Goal: Task Accomplishment & Management: Manage account settings

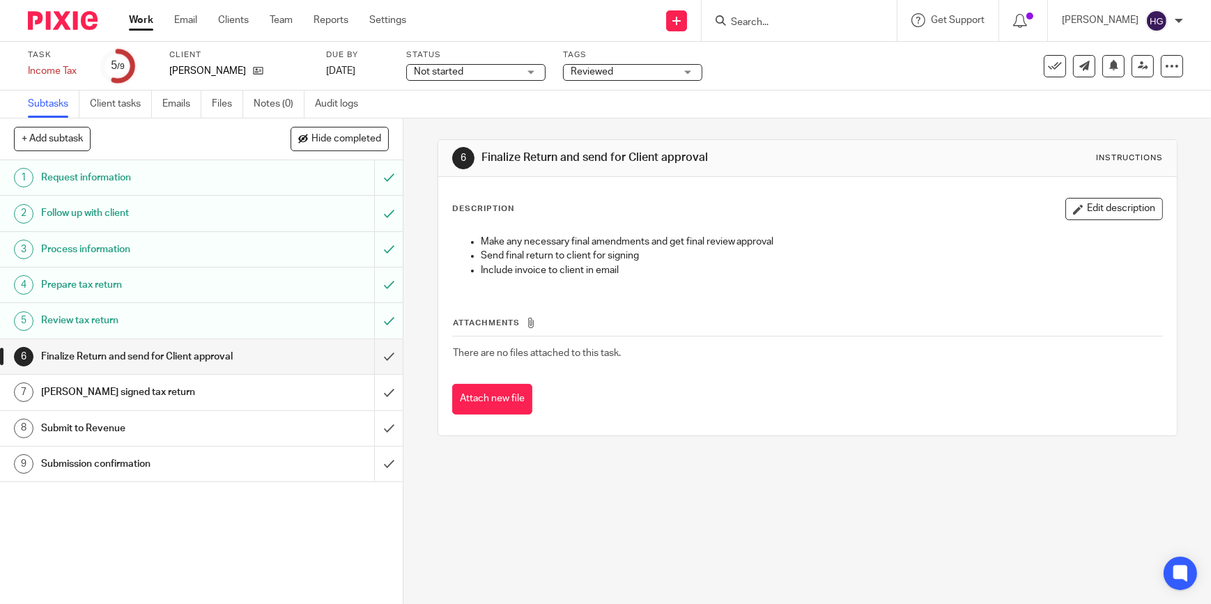
click at [321, 316] on div "Review tax return" at bounding box center [201, 320] width 320 height 21
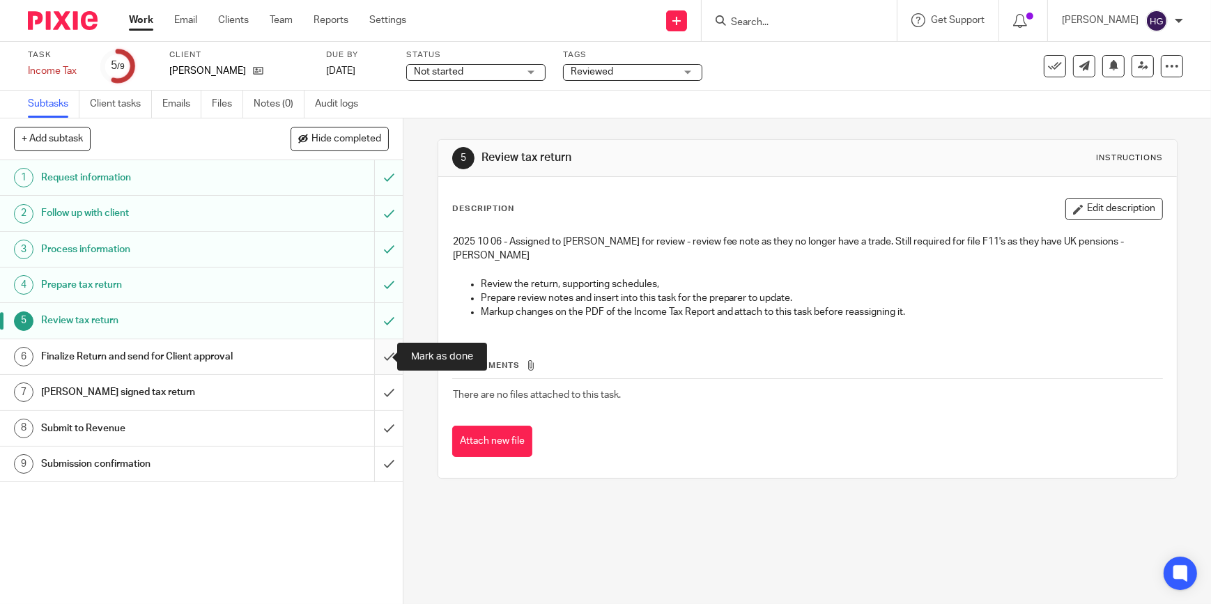
click at [380, 358] on input "submit" at bounding box center [201, 356] width 403 height 35
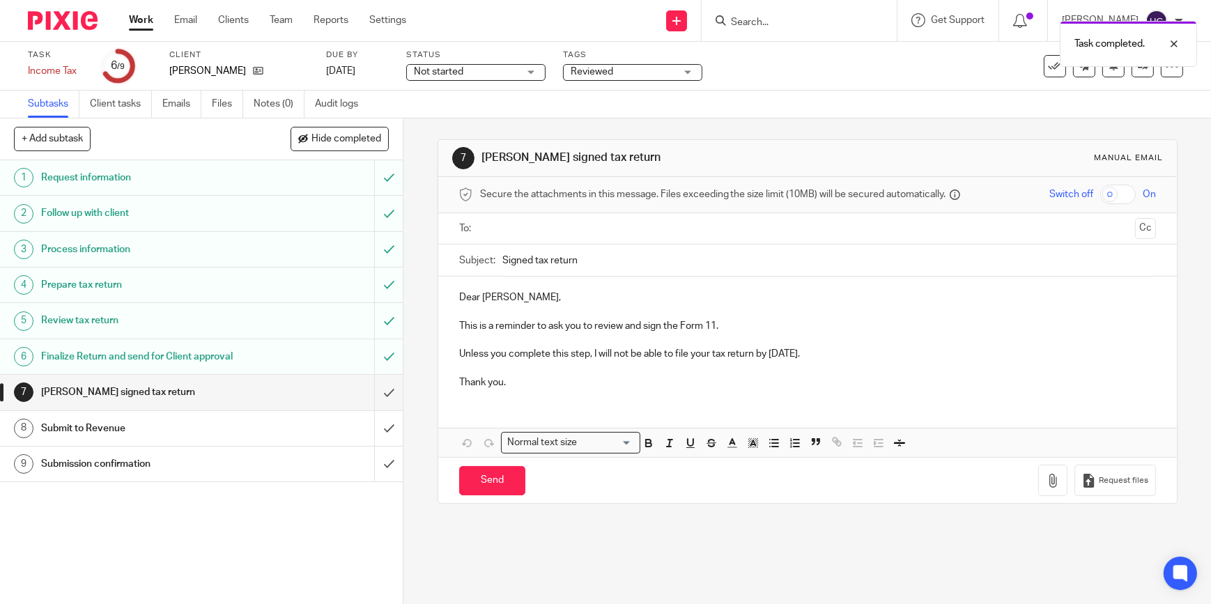
click at [594, 72] on span "Reviewed" at bounding box center [592, 72] width 43 height 10
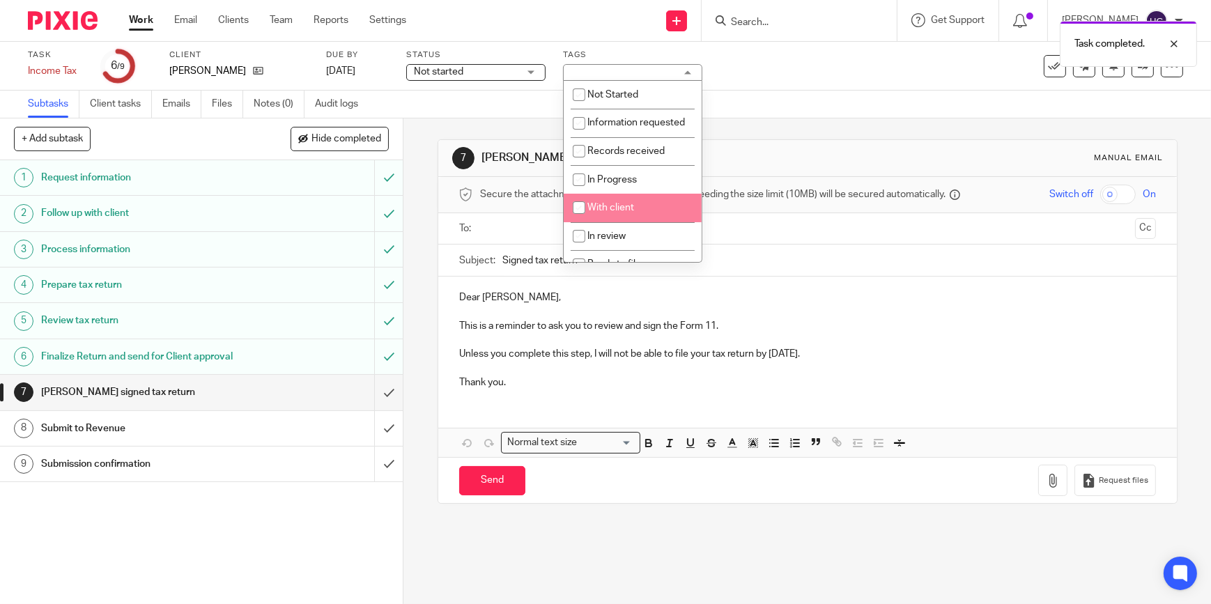
click at [578, 221] on input "checkbox" at bounding box center [579, 207] width 26 height 26
checkbox input "true"
click at [482, 77] on span "Not started" at bounding box center [466, 72] width 105 height 15
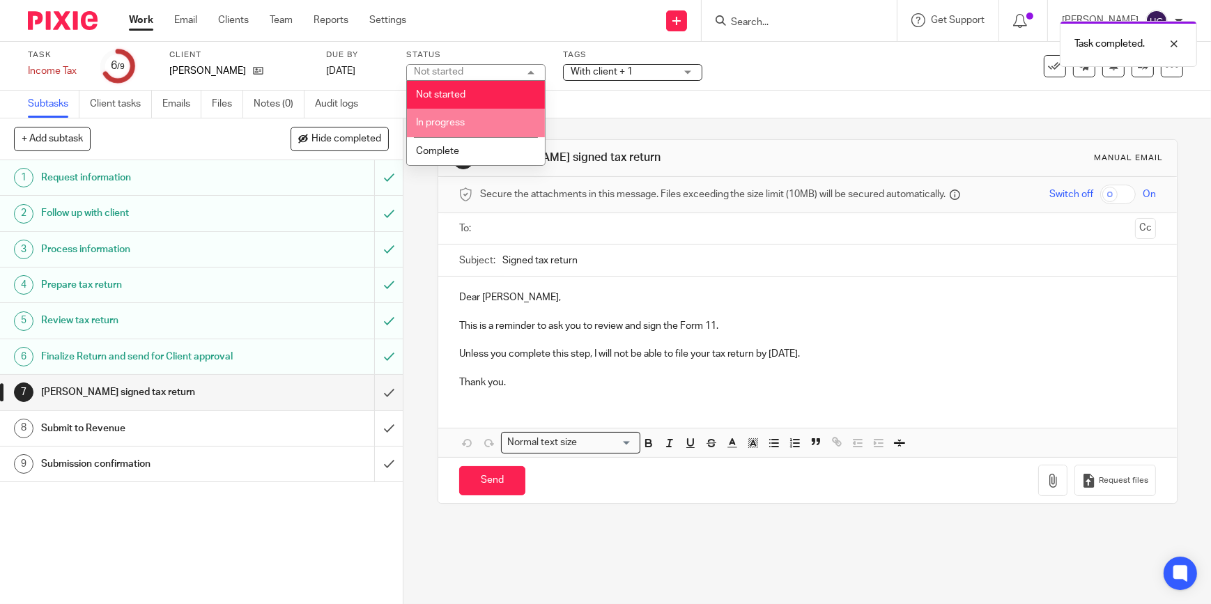
click at [461, 123] on span "In progress" at bounding box center [440, 123] width 49 height 10
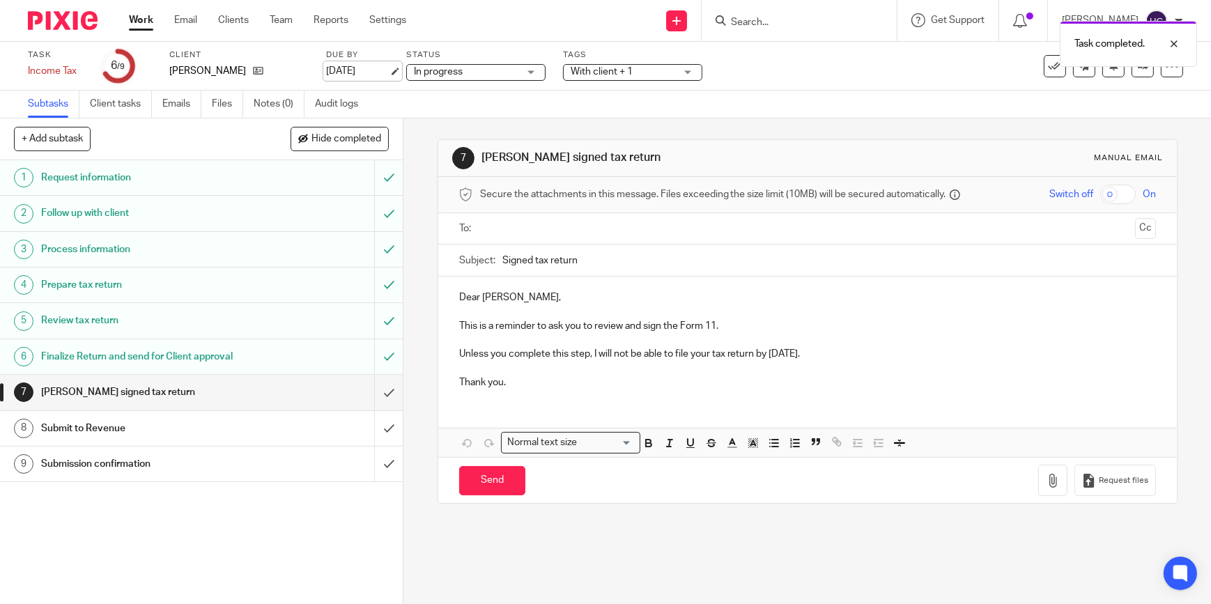
click at [369, 72] on link "8 Oct 2025" at bounding box center [357, 71] width 63 height 15
click at [149, 17] on link "Work" at bounding box center [141, 20] width 24 height 14
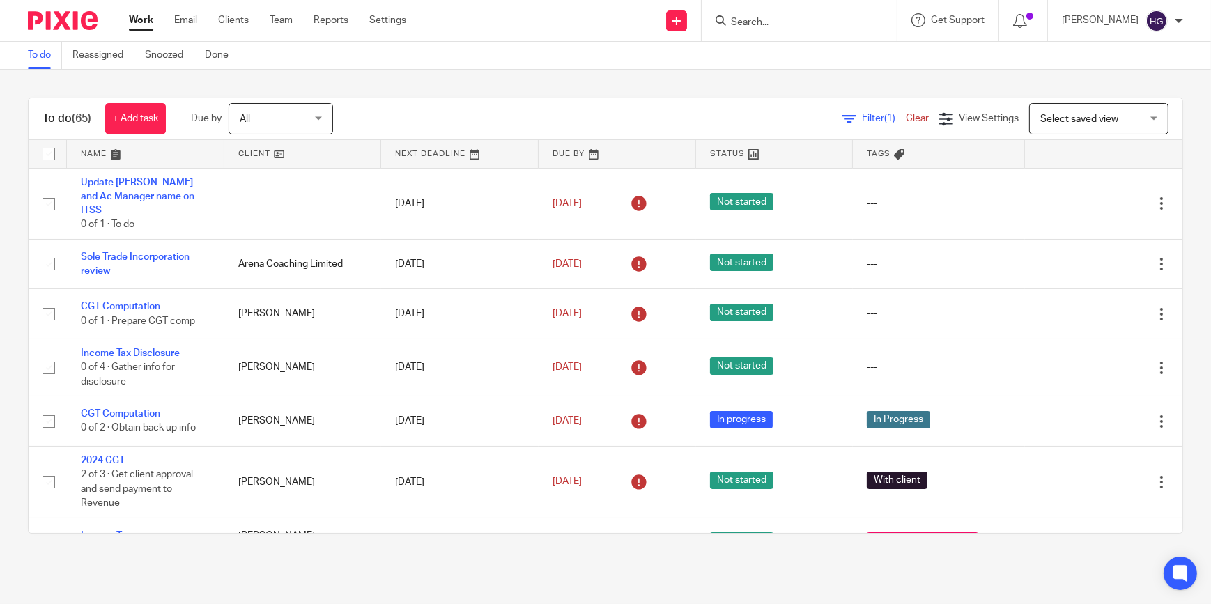
click at [779, 27] on input "Search" at bounding box center [792, 23] width 125 height 13
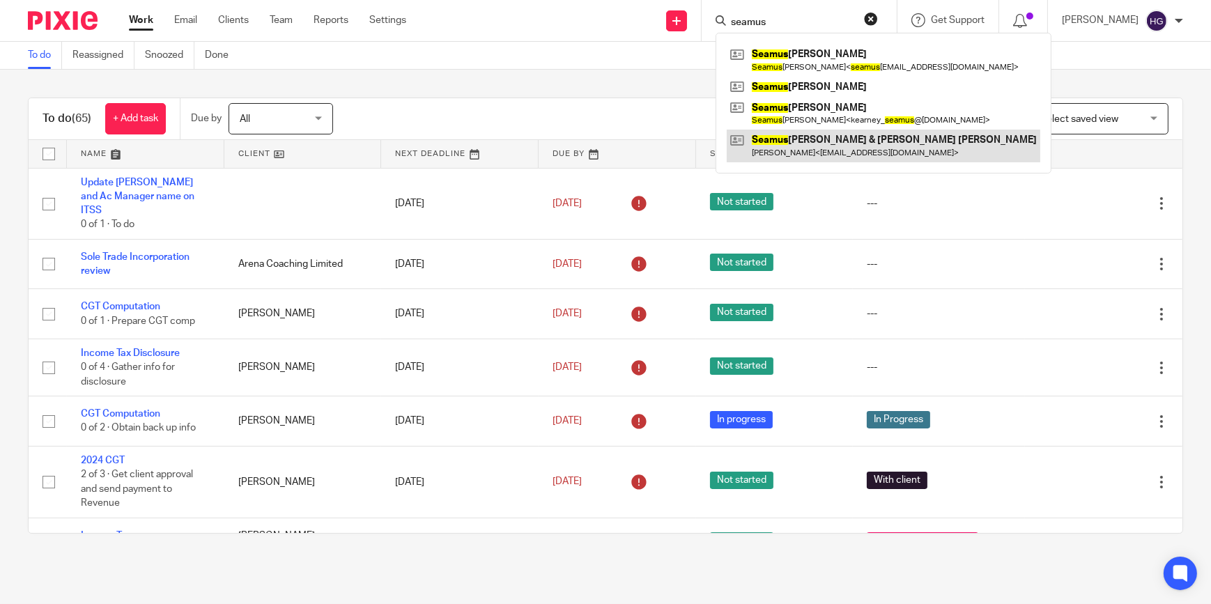
type input "seamus"
click at [785, 139] on link at bounding box center [884, 146] width 314 height 32
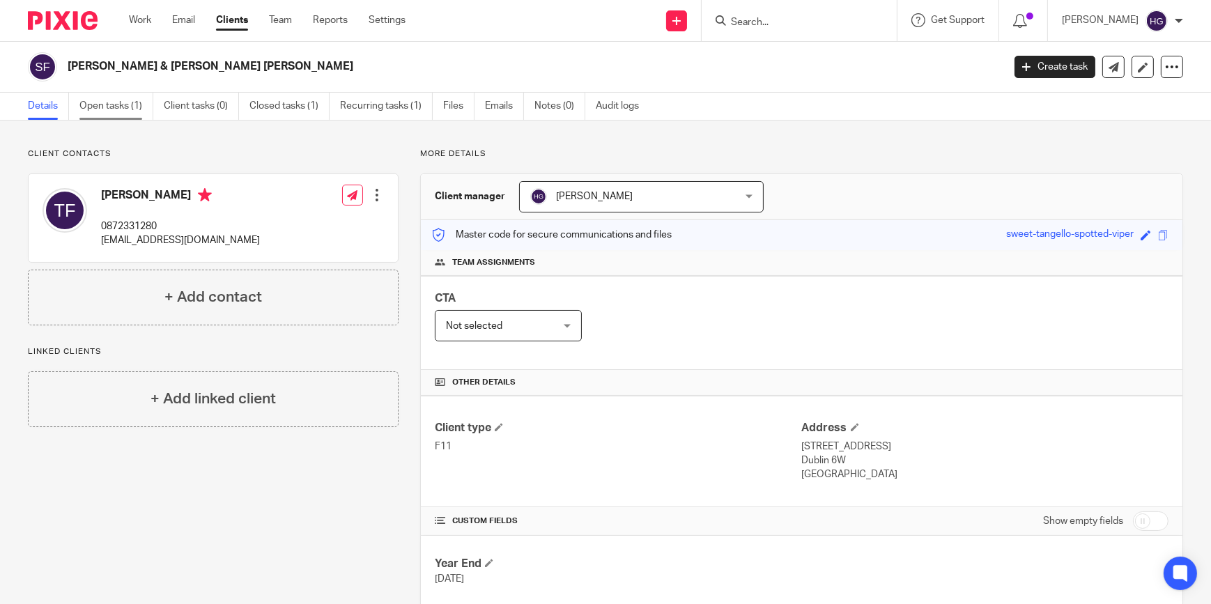
click at [105, 105] on link "Open tasks (1)" at bounding box center [116, 106] width 74 height 27
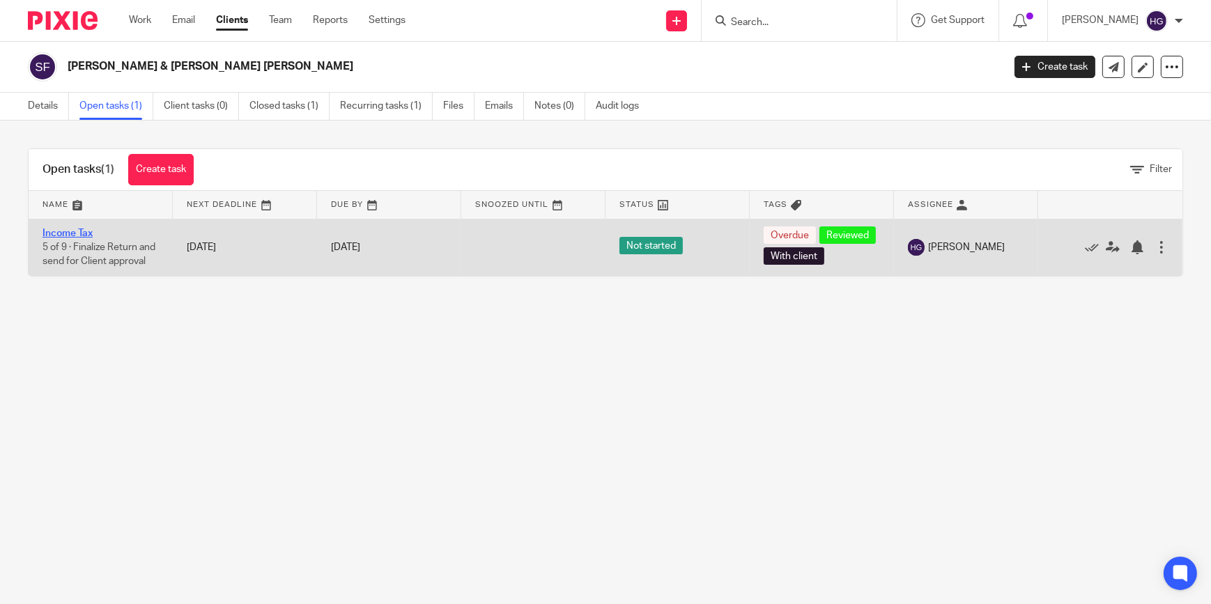
click at [72, 238] on link "Income Tax" at bounding box center [68, 234] width 50 height 10
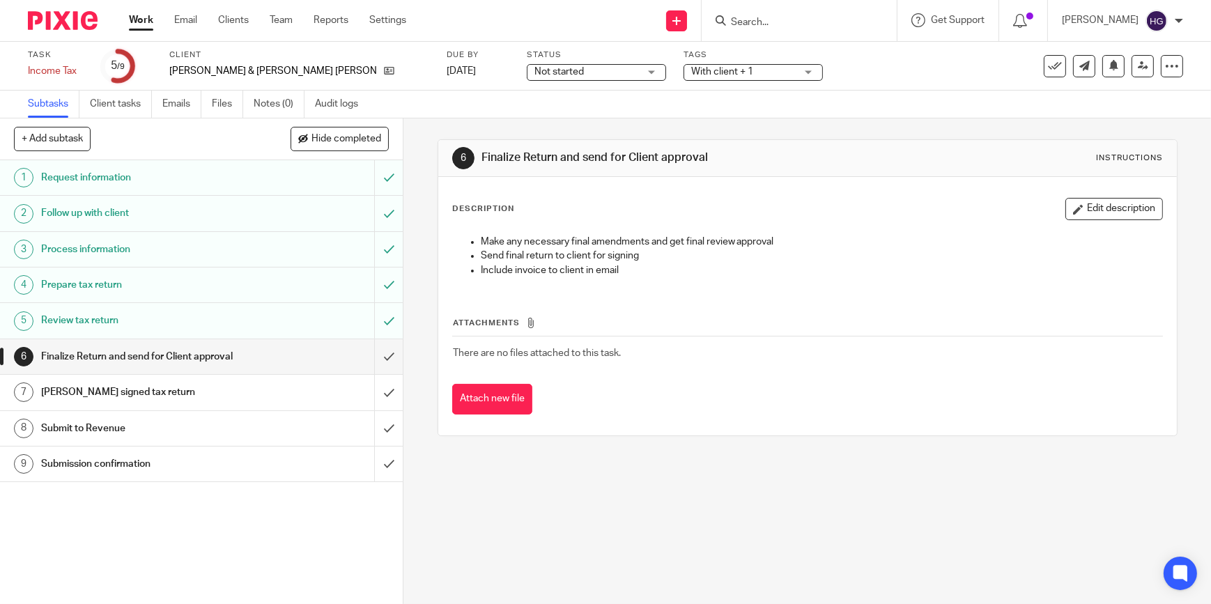
click at [693, 72] on span "With client + 1" at bounding box center [743, 72] width 105 height 15
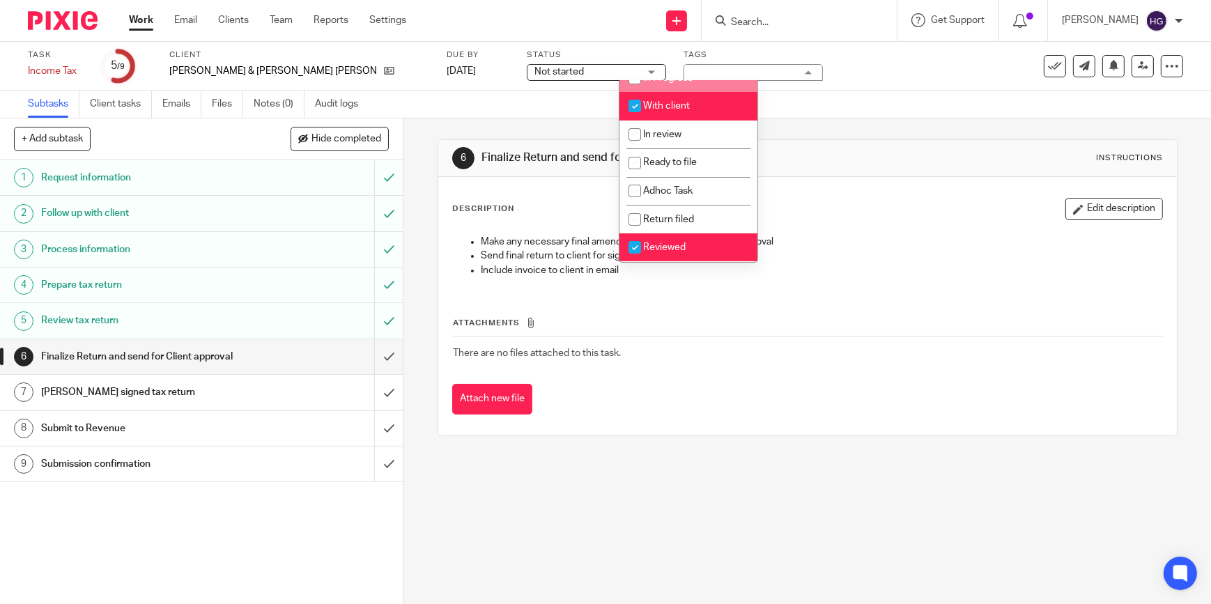
scroll to position [114, 0]
click at [381, 355] on input "submit" at bounding box center [201, 356] width 403 height 35
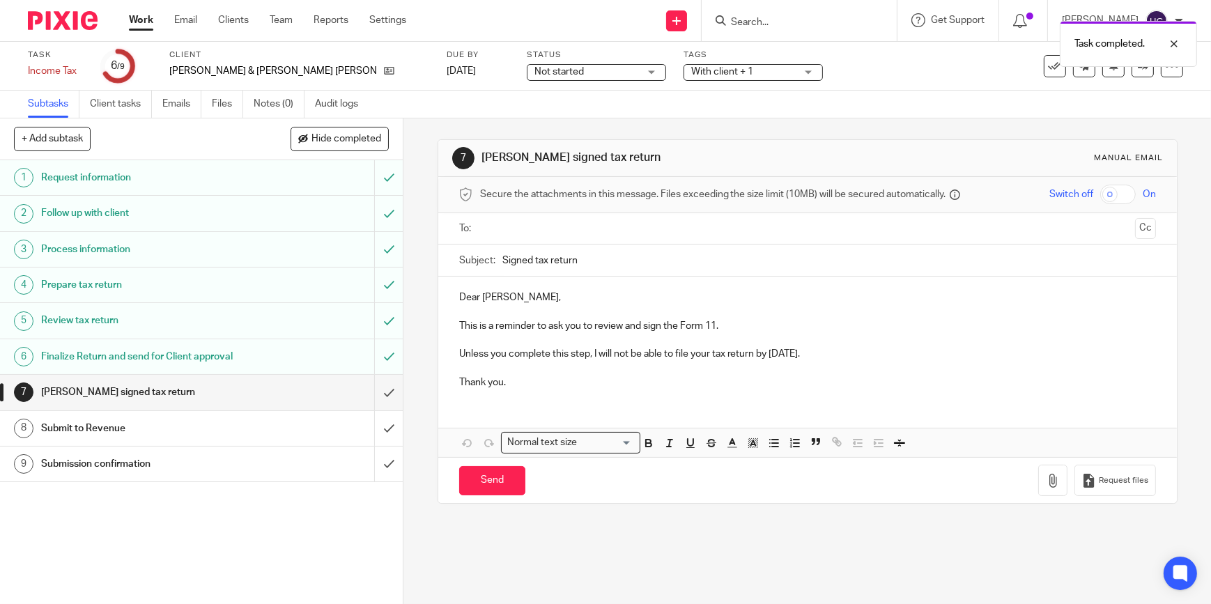
click at [447, 63] on div "Due by [DATE]" at bounding box center [478, 65] width 63 height 33
click at [447, 69] on link "[DATE]" at bounding box center [478, 71] width 63 height 15
click at [139, 21] on link "Work" at bounding box center [141, 20] width 24 height 14
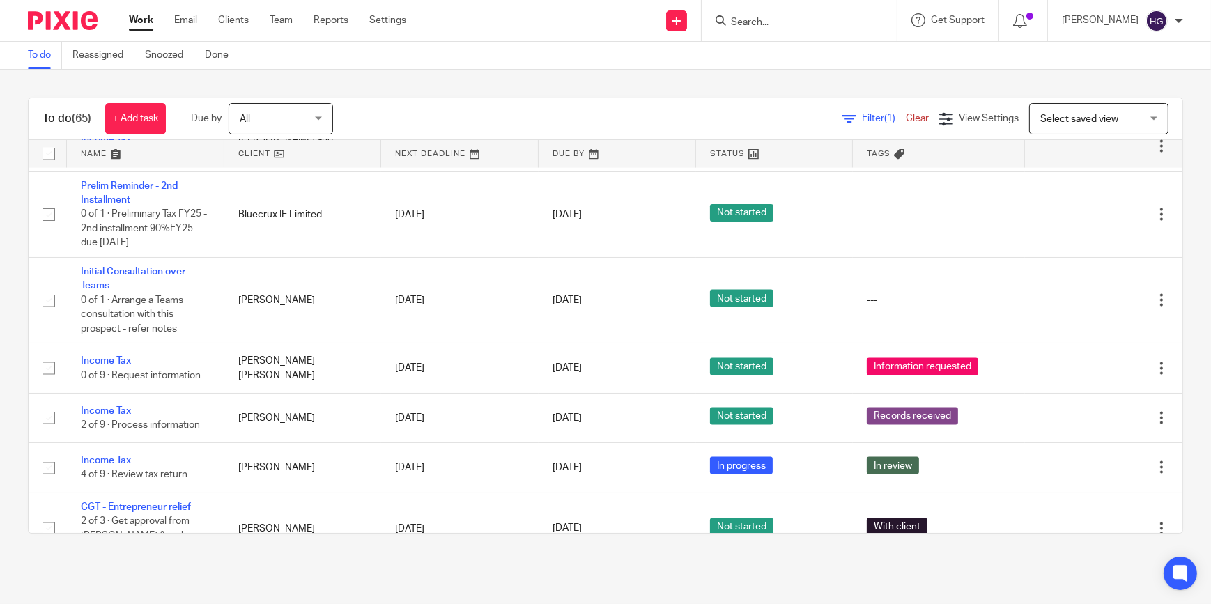
scroll to position [2637, 0]
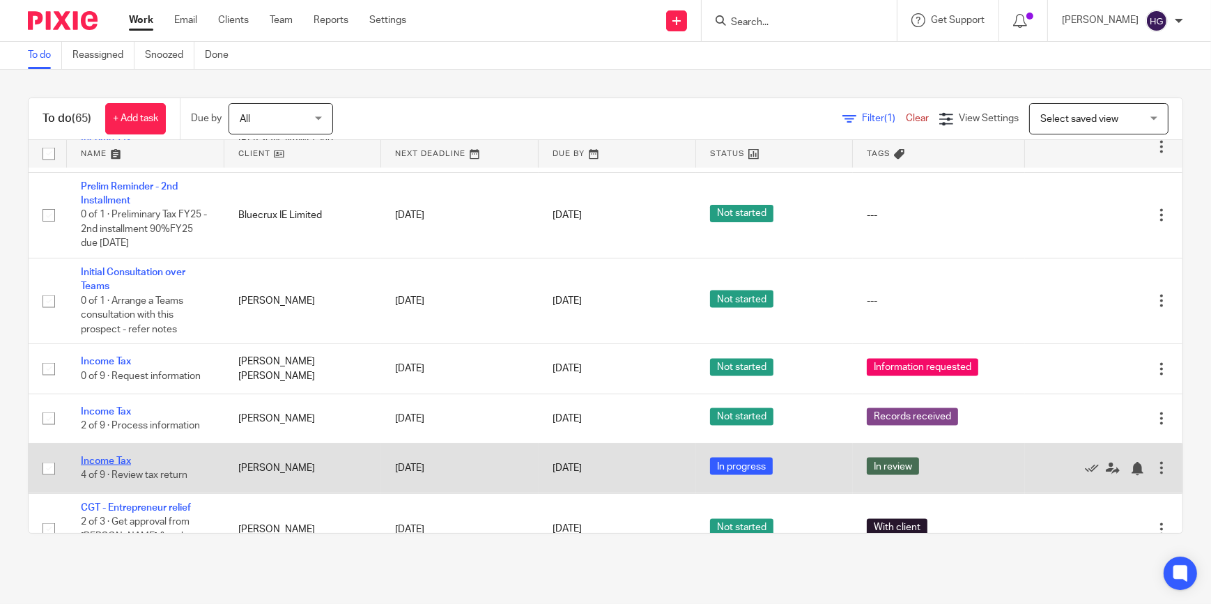
click at [93, 457] on link "Income Tax" at bounding box center [106, 462] width 50 height 10
